Goal: Find specific page/section: Find specific page/section

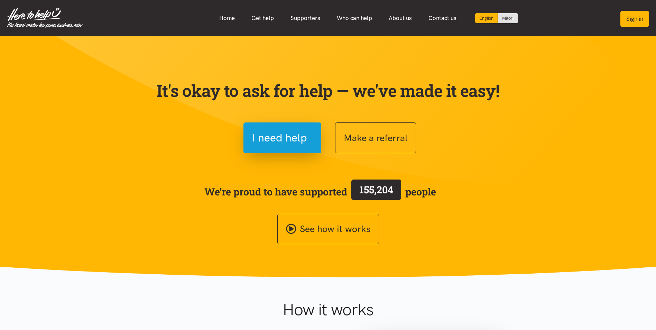
click at [647, 17] on button "Sign in" at bounding box center [634, 19] width 29 height 16
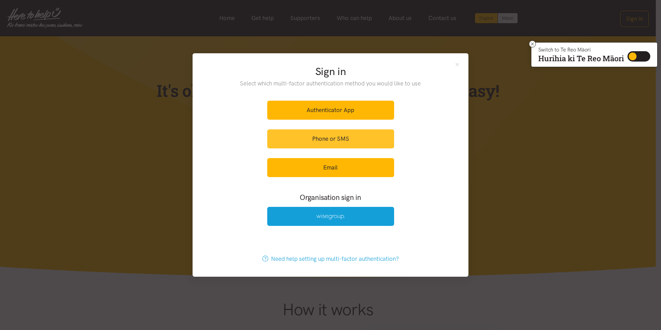
click at [328, 142] on link "Phone or SMS" at bounding box center [330, 138] width 127 height 19
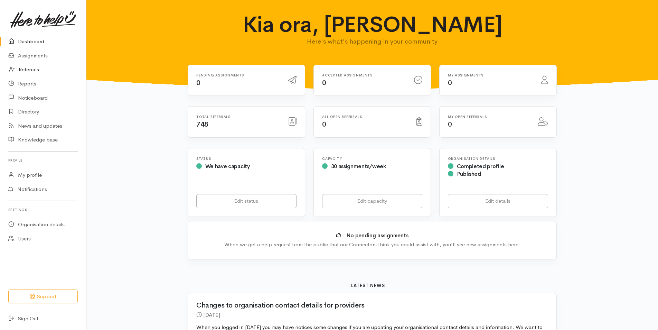
click at [30, 72] on link "Referrals" at bounding box center [43, 70] width 86 height 14
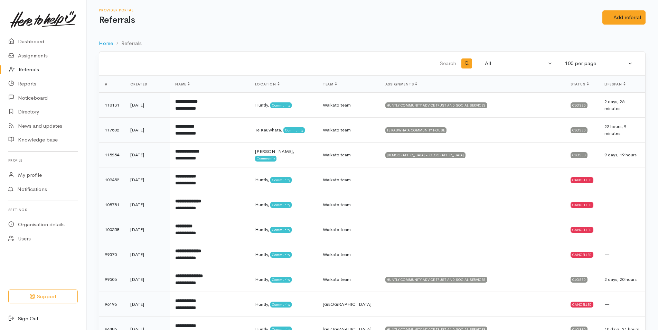
click at [22, 316] on link "Sign Out" at bounding box center [43, 319] width 86 height 14
